Goal: Find specific page/section

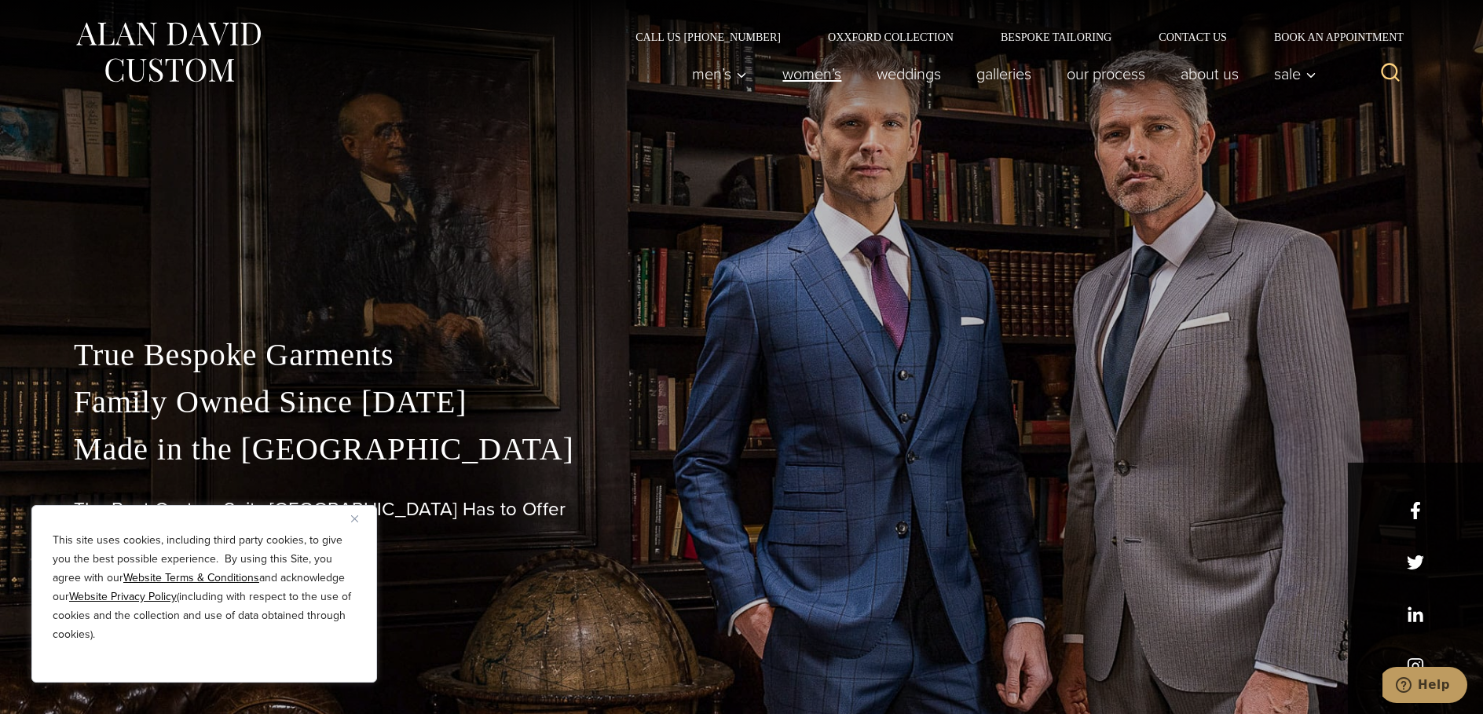
click at [816, 77] on link "Women’s" at bounding box center [812, 73] width 94 height 31
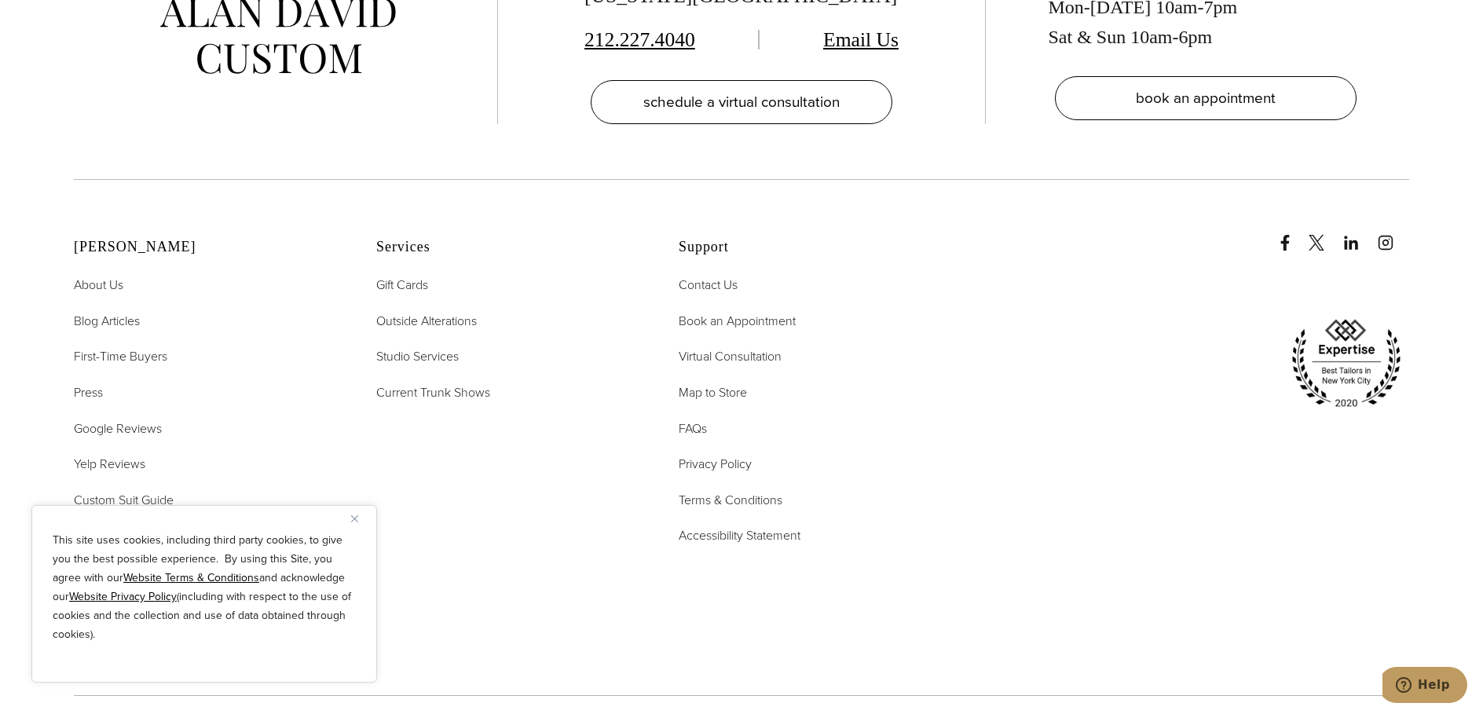
scroll to position [10106, 0]
click at [359, 517] on button "Close" at bounding box center [360, 518] width 19 height 19
